Goal: Download file/media

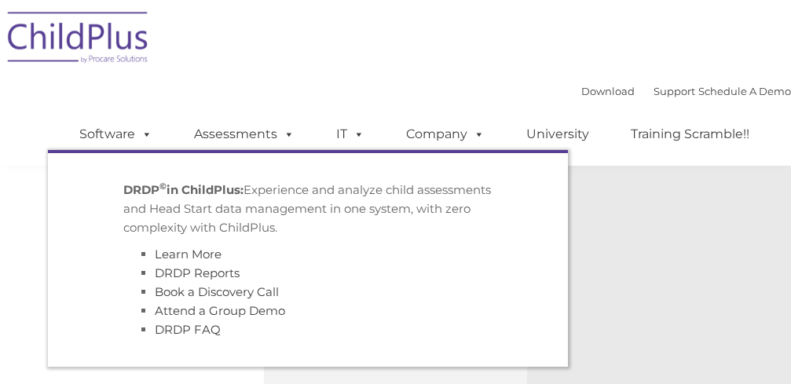
scroll to position [735, 0]
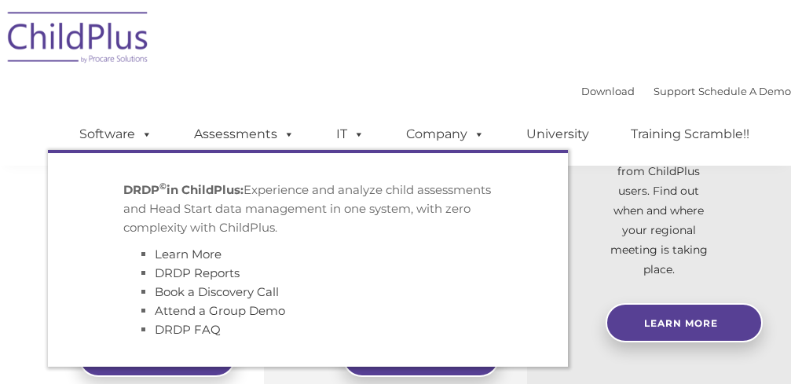
type input ""
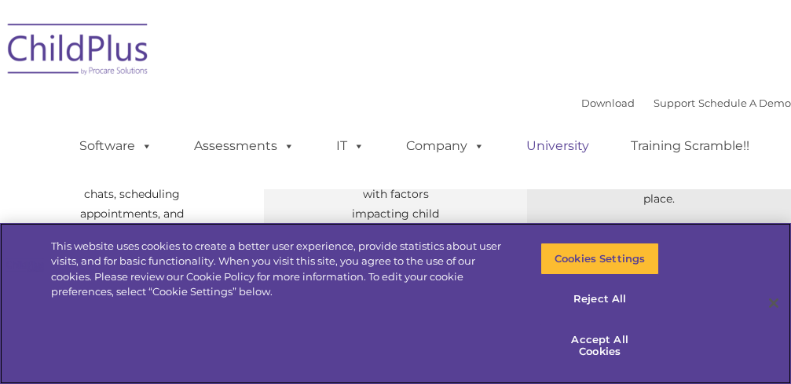
scroll to position [0, 0]
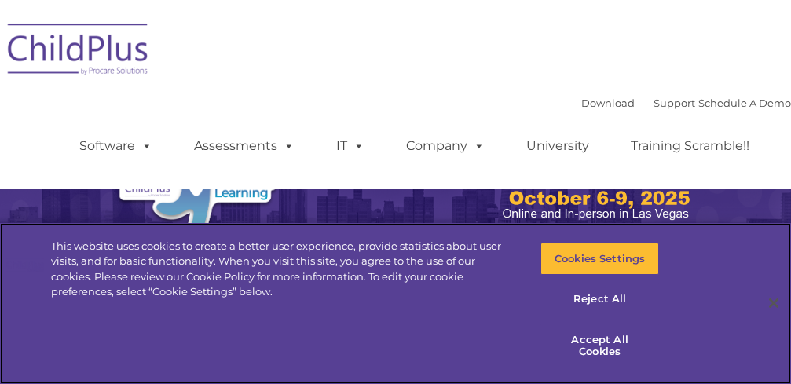
select select "MEDIUM"
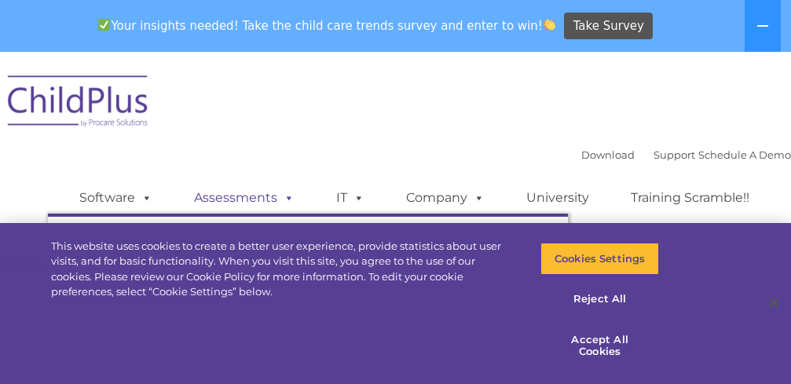
click at [257, 199] on link "Assessments" at bounding box center [244, 197] width 132 height 31
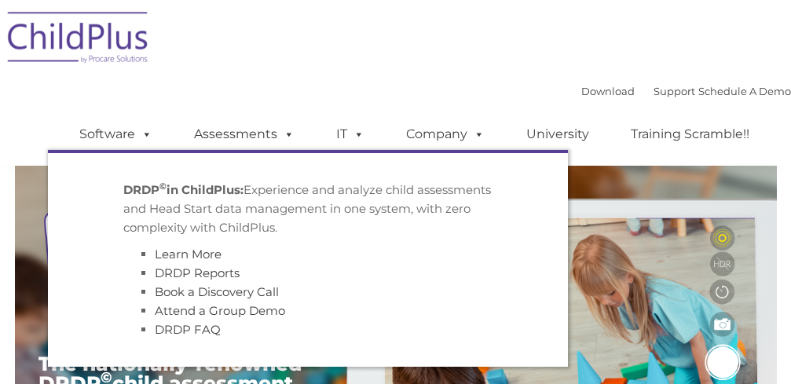
scroll to position [452, 0]
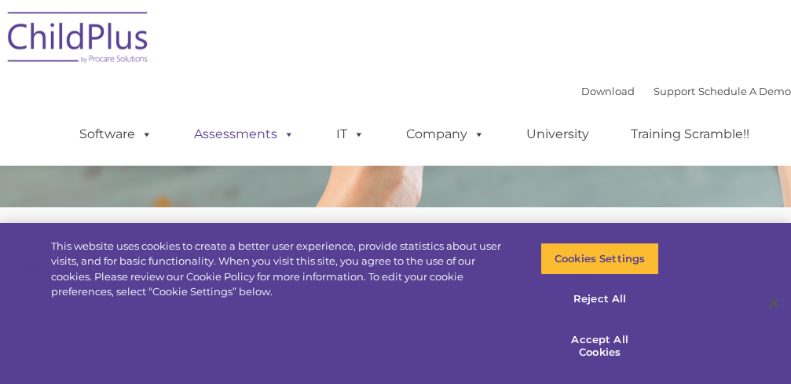
type input ""
click at [288, 133] on span at bounding box center [285, 133] width 17 height 15
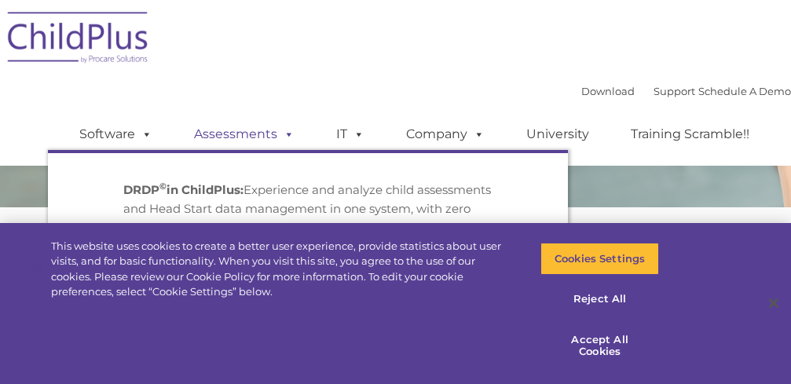
scroll to position [719, 0]
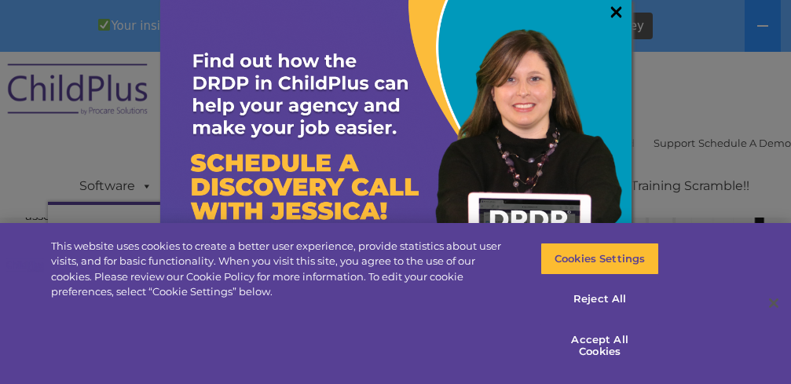
click at [607, 9] on link "×" at bounding box center [616, 12] width 18 height 16
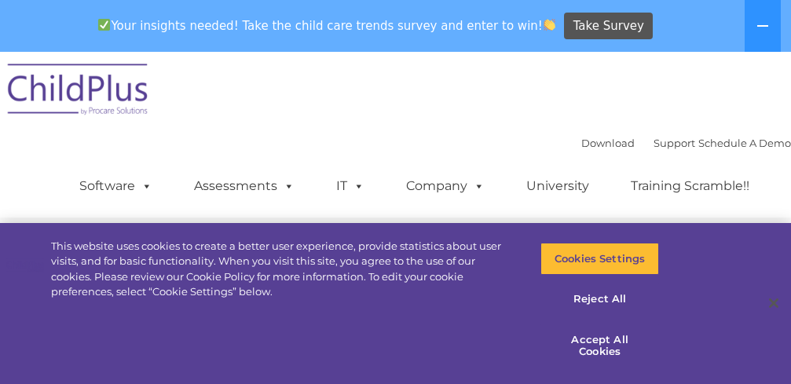
scroll to position [876, 0]
click at [586, 143] on link "Download" at bounding box center [607, 143] width 53 height 13
